Goal: Information Seeking & Learning: Learn about a topic

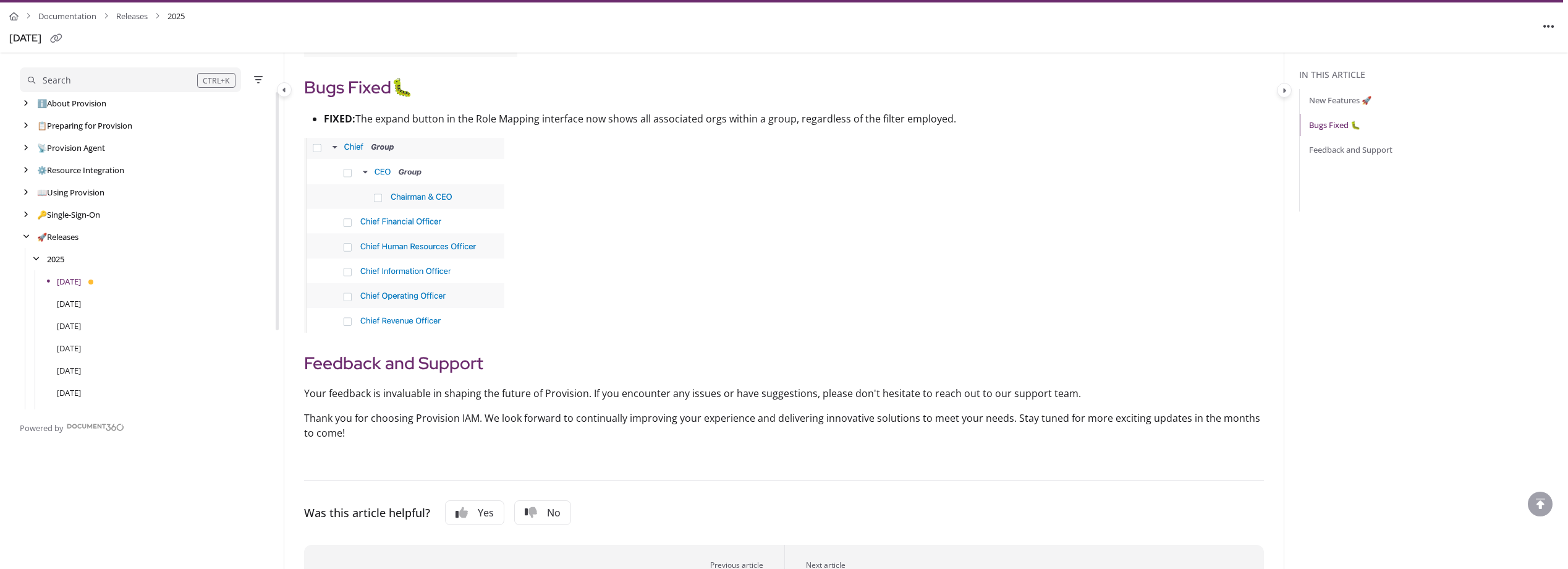
scroll to position [2534, 0]
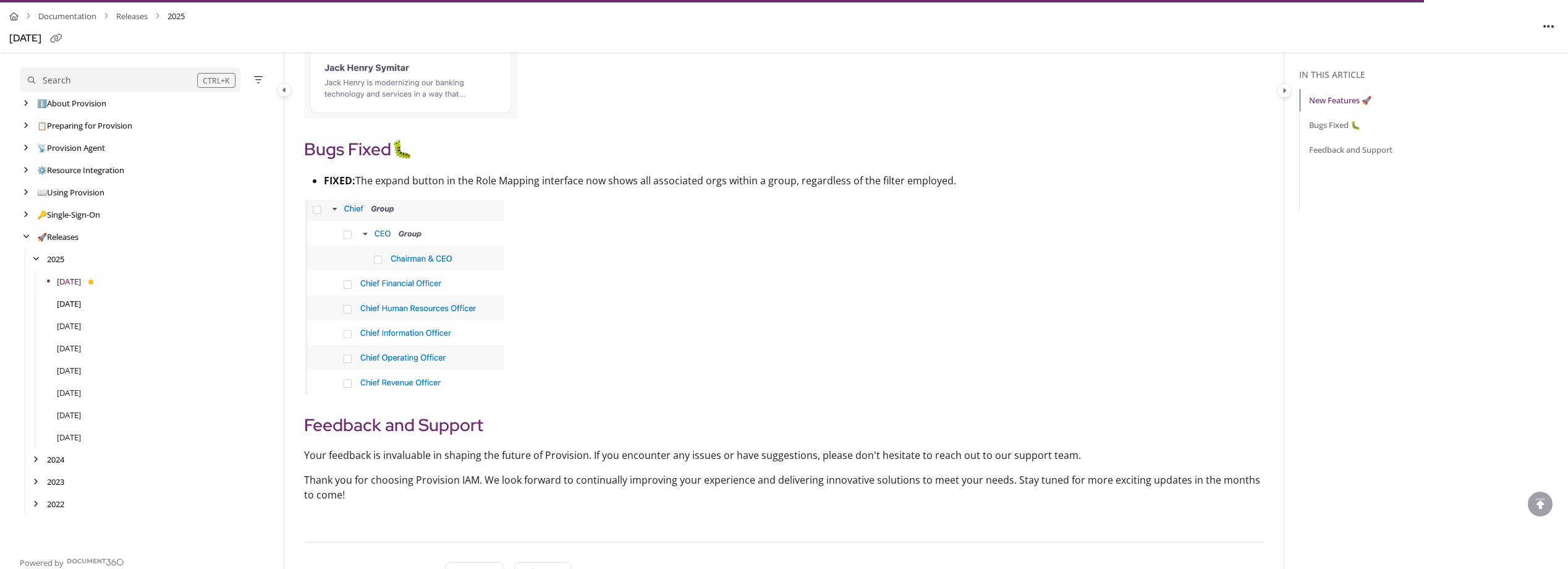
click at [64, 305] on link "[DATE]" at bounding box center [69, 303] width 24 height 12
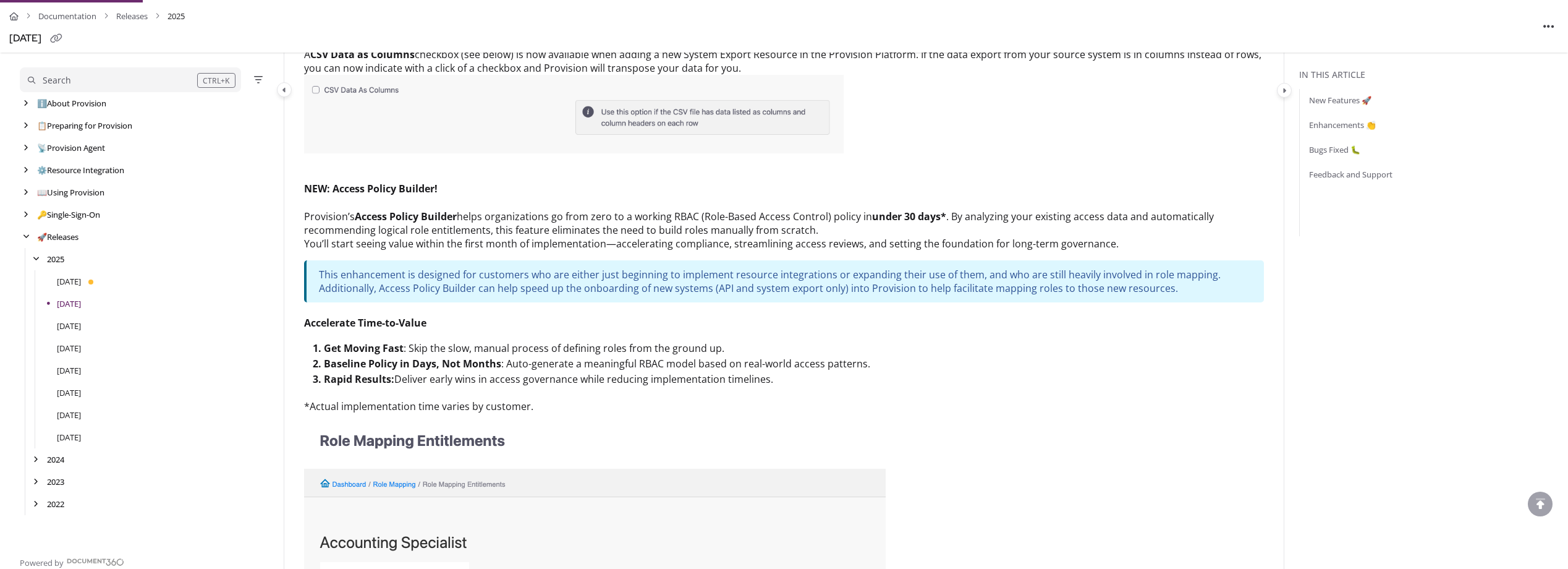
scroll to position [309, 0]
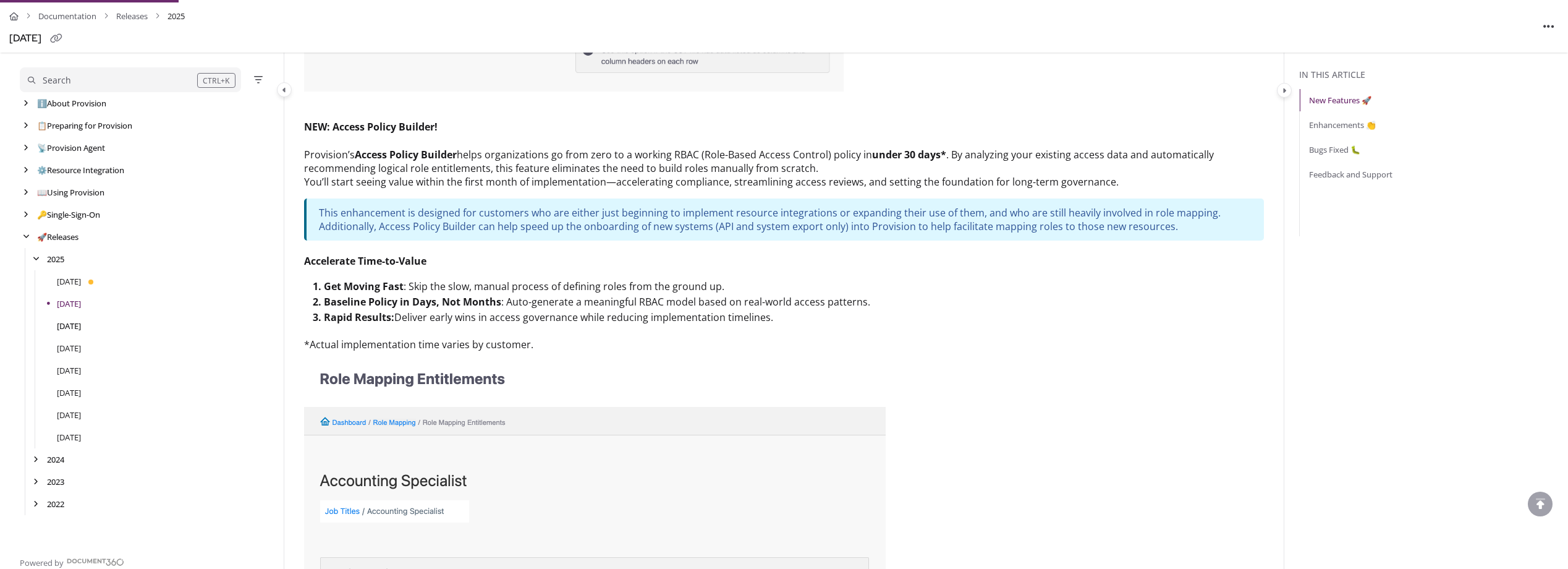
click at [81, 323] on link "[DATE]" at bounding box center [69, 326] width 24 height 12
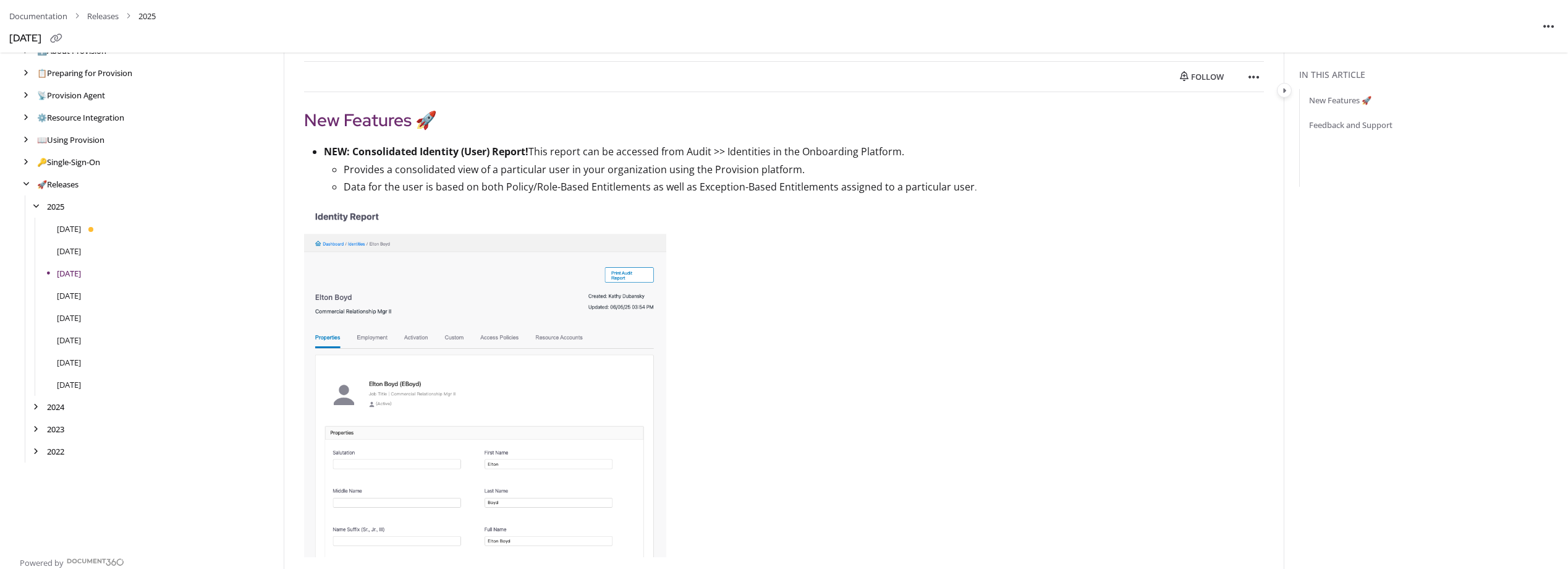
scroll to position [185, 0]
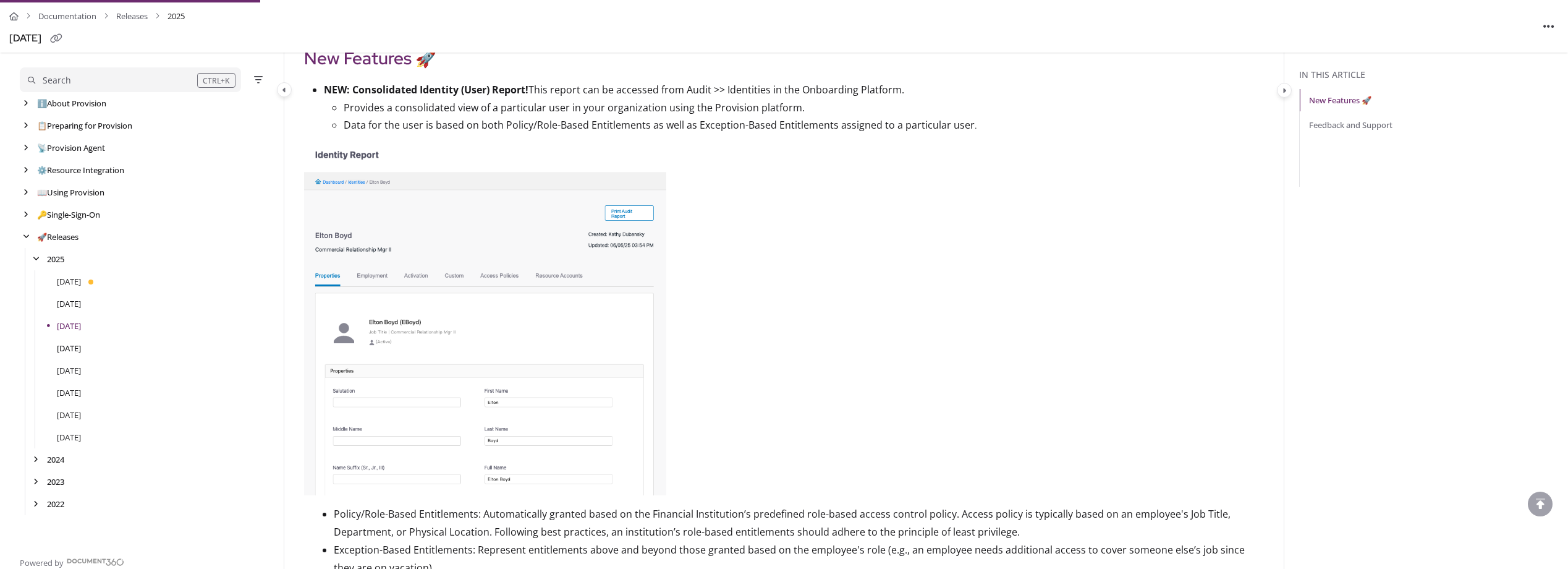
click at [81, 347] on link "[DATE]" at bounding box center [69, 348] width 24 height 12
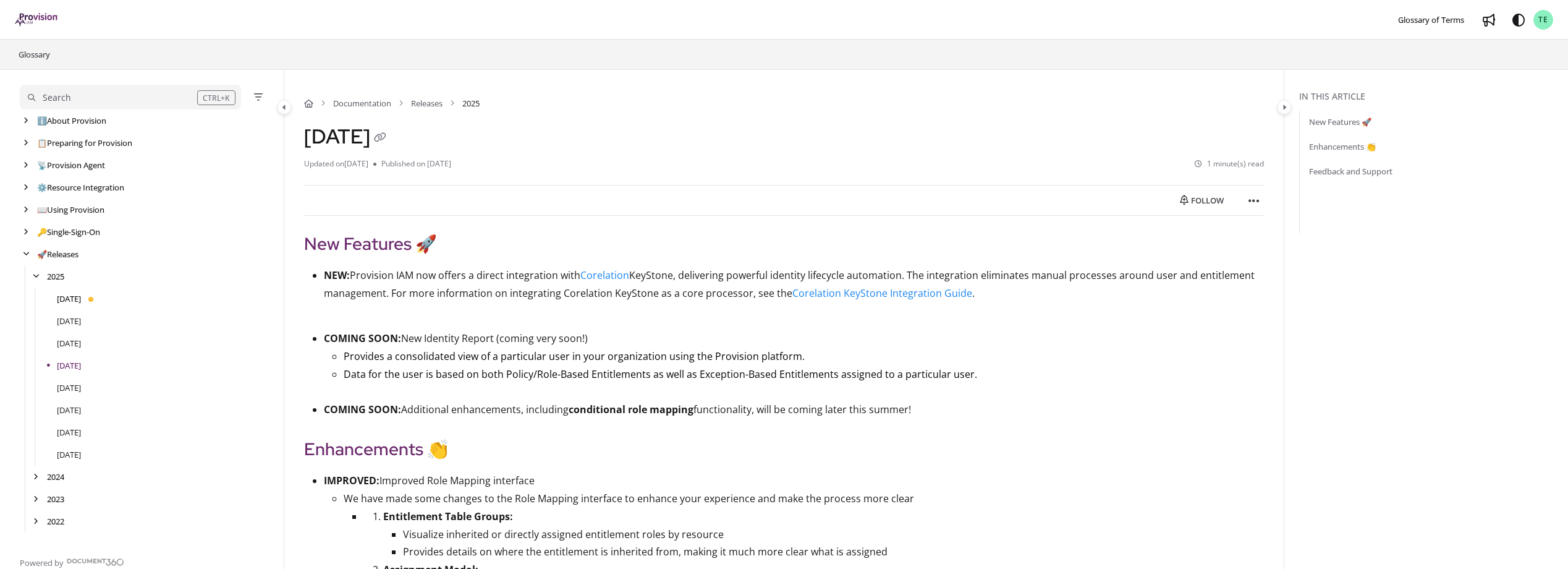
click at [75, 296] on link "[DATE]" at bounding box center [69, 298] width 24 height 12
